Goal: Task Accomplishment & Management: Use online tool/utility

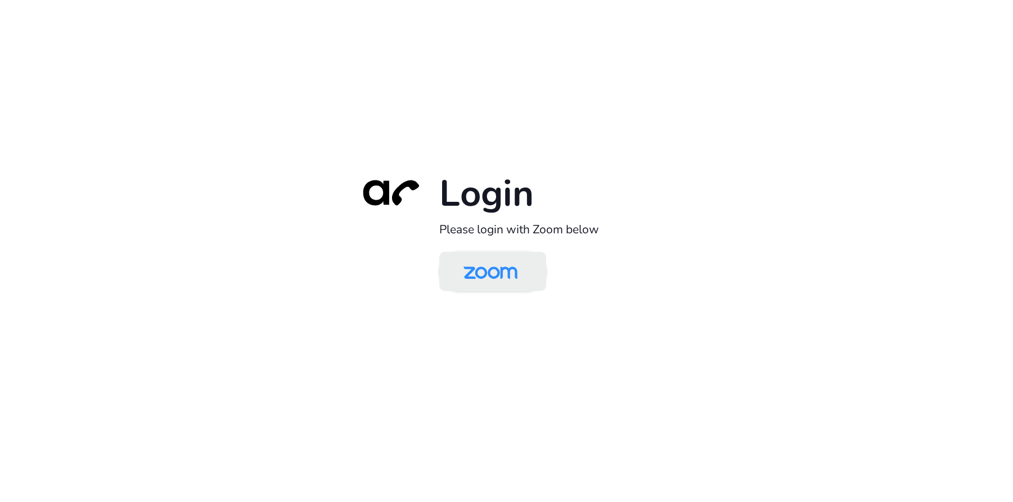
click at [486, 267] on img at bounding box center [491, 272] width 78 height 37
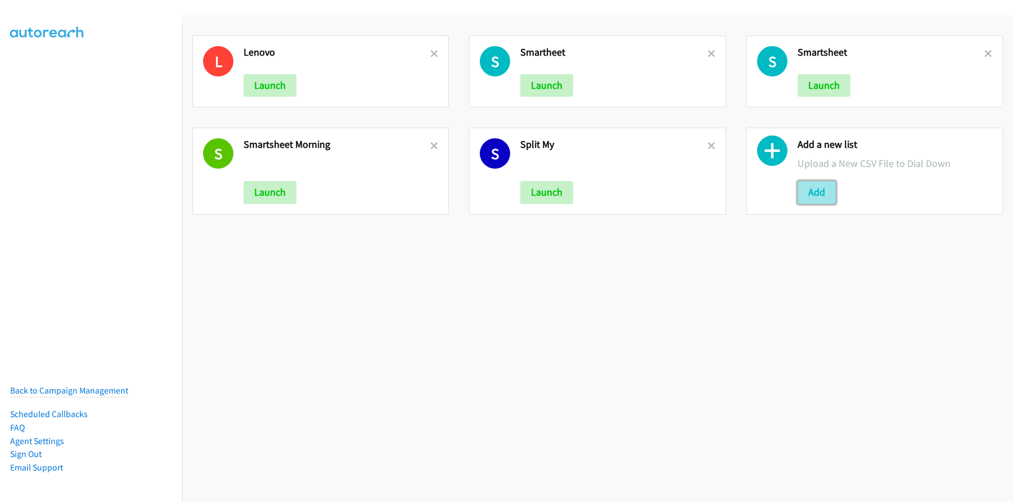
click at [809, 196] on button "Add" at bounding box center [817, 192] width 38 height 23
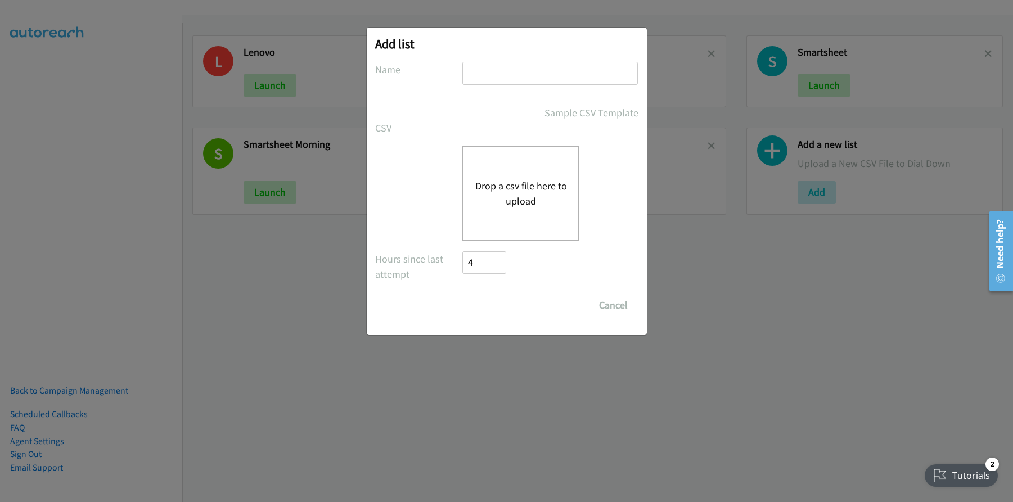
click at [497, 78] on input "text" at bounding box center [550, 73] width 176 height 23
type input "Lenovo"
click at [503, 177] on div "Drop a csv file here to upload" at bounding box center [520, 194] width 117 height 96
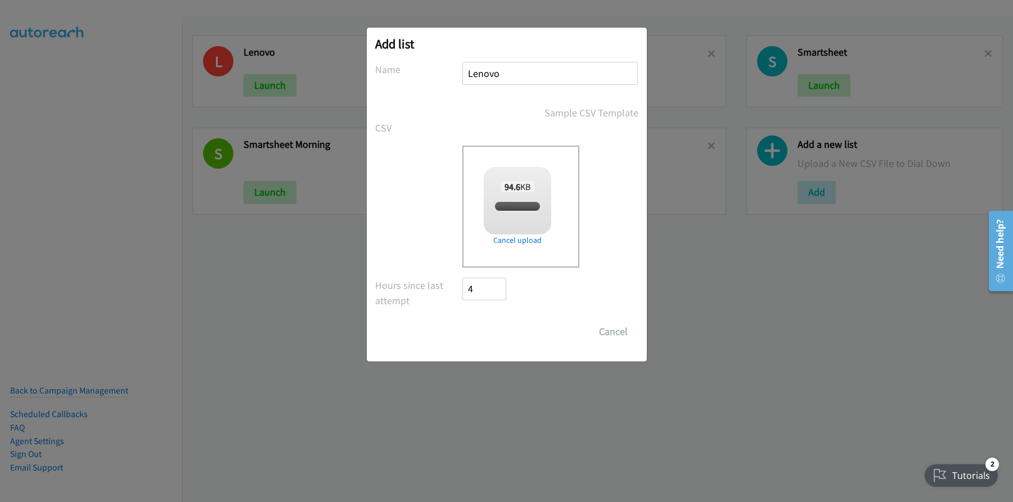
checkbox input "true"
click at [499, 332] on input "Save List" at bounding box center [492, 332] width 59 height 23
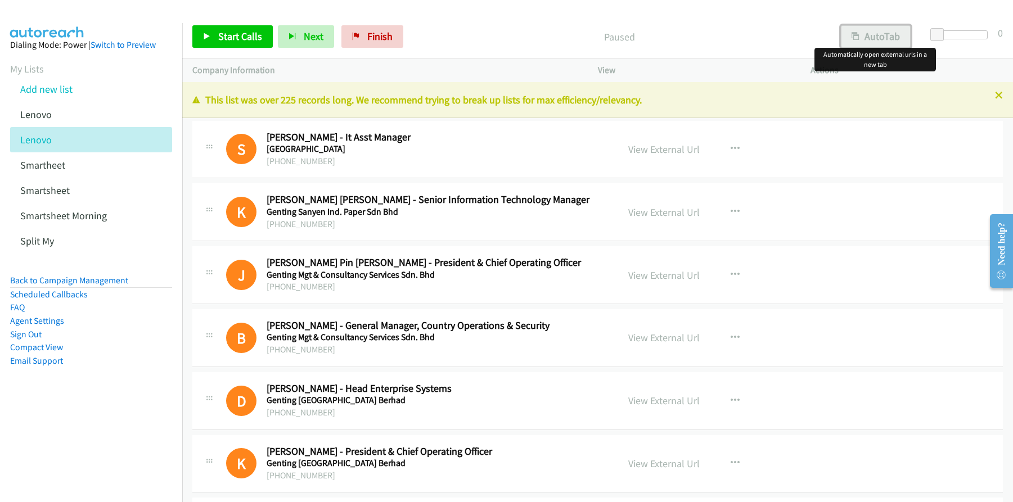
click at [864, 35] on button "AutoTab" at bounding box center [876, 36] width 70 height 23
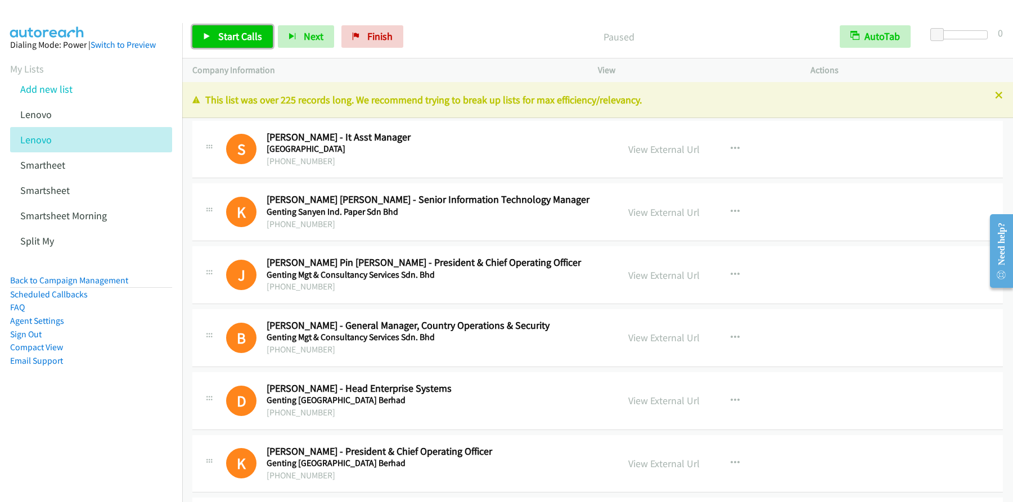
click at [241, 41] on span "Start Calls" at bounding box center [240, 36] width 44 height 13
click at [232, 33] on span "Pause" at bounding box center [230, 36] width 25 height 13
click at [669, 151] on link "View External Url" at bounding box center [663, 149] width 71 height 13
click at [252, 41] on span "Start Calls" at bounding box center [240, 36] width 44 height 13
click at [232, 40] on span "Pause" at bounding box center [230, 36] width 25 height 13
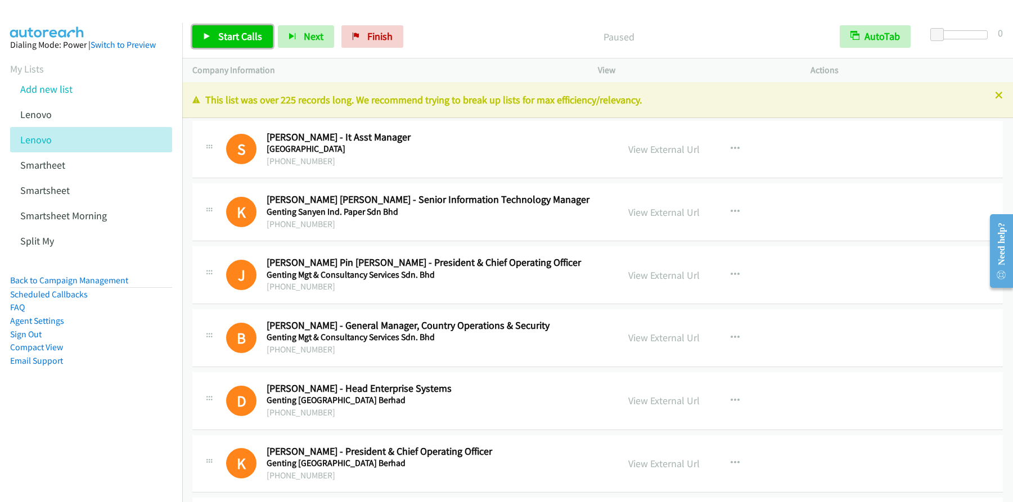
click at [232, 40] on span "Start Calls" at bounding box center [240, 36] width 44 height 13
click at [232, 39] on span "Start Calls" at bounding box center [240, 36] width 44 height 13
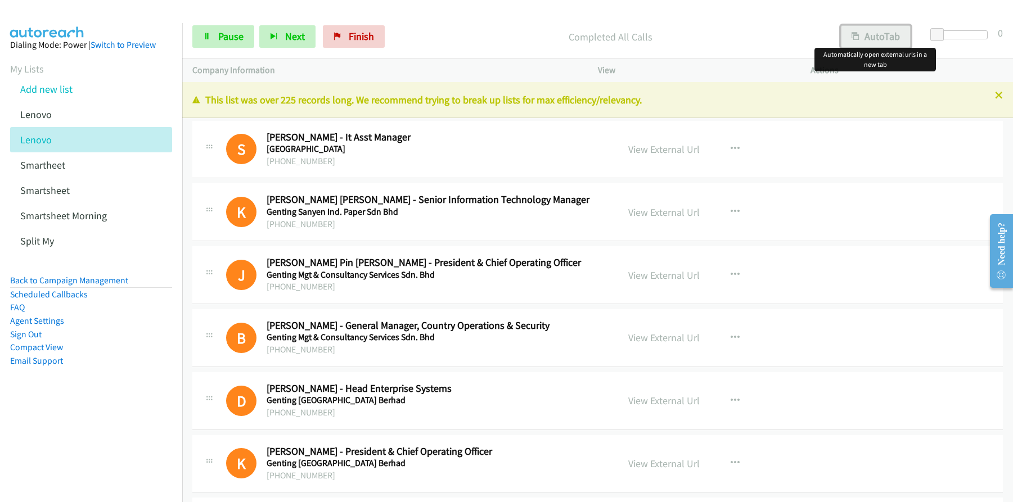
click at [876, 41] on button "AutoTab" at bounding box center [876, 36] width 70 height 23
click at [649, 153] on link "View External Url" at bounding box center [663, 149] width 71 height 13
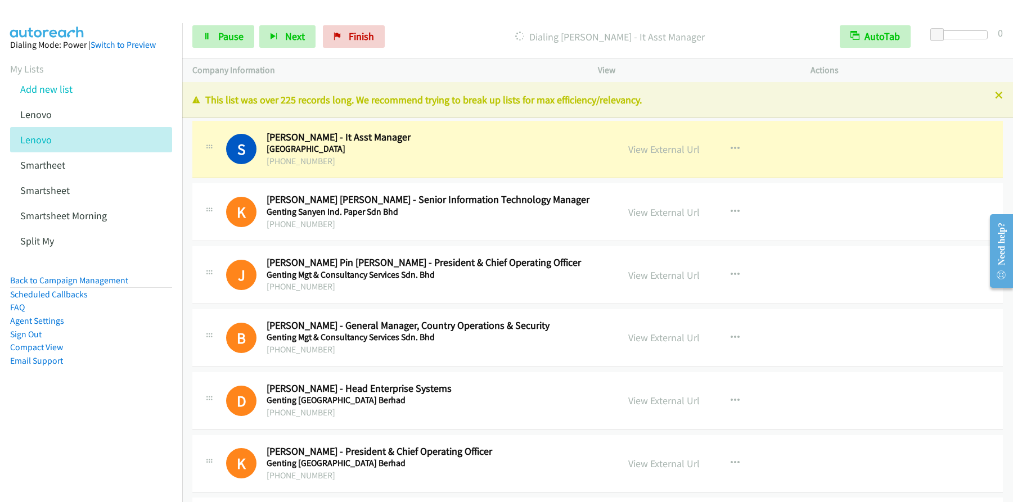
click at [754, 29] on p "Dialing [PERSON_NAME] - It Asst Manager" at bounding box center [610, 36] width 420 height 15
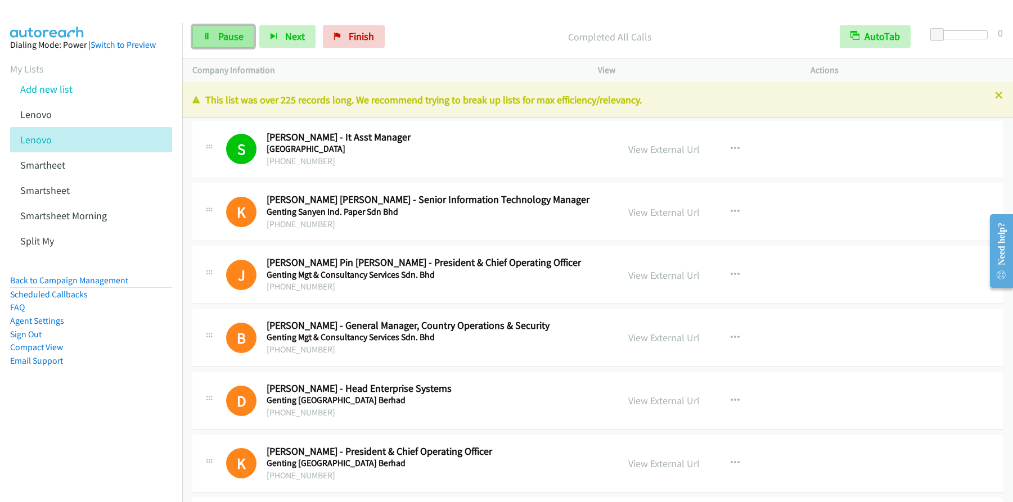
click at [234, 39] on span "Pause" at bounding box center [230, 36] width 25 height 13
click at [233, 39] on span "Start Calls" at bounding box center [240, 36] width 44 height 13
click at [663, 215] on link "View External Url" at bounding box center [663, 212] width 71 height 13
click at [226, 38] on span "Pause" at bounding box center [230, 36] width 25 height 13
click at [226, 38] on span "Start Calls" at bounding box center [240, 36] width 44 height 13
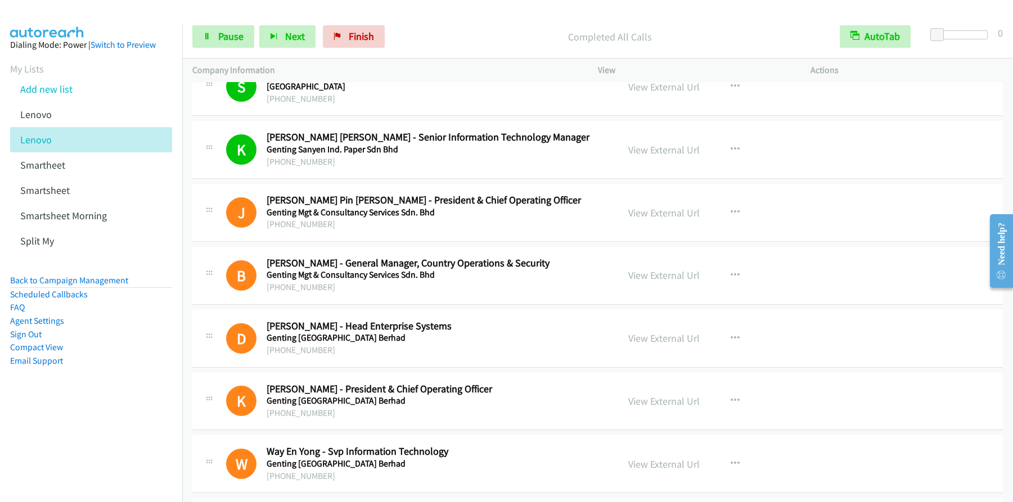
scroll to position [65, 0]
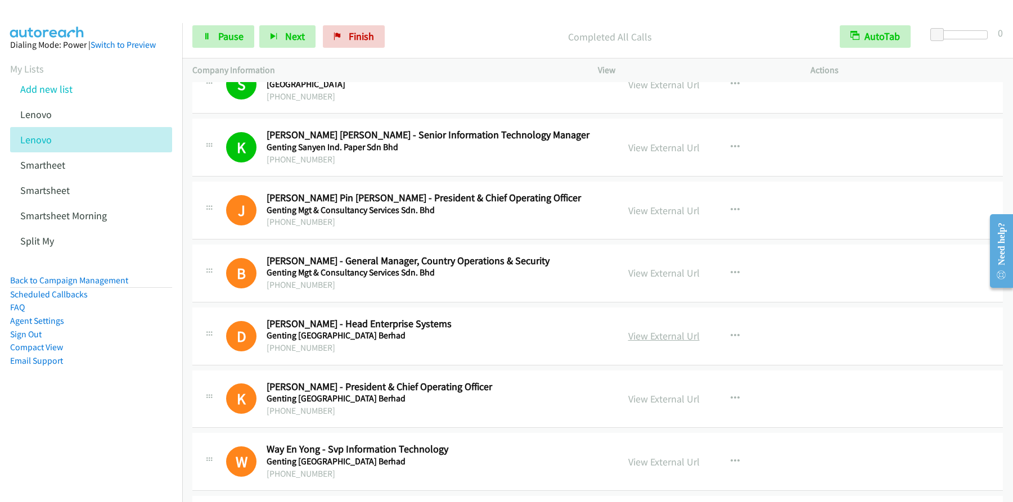
click at [675, 339] on link "View External Url" at bounding box center [663, 336] width 71 height 13
click at [353, 34] on span "Finish" at bounding box center [361, 36] width 25 height 13
